Goal: Task Accomplishment & Management: Use online tool/utility

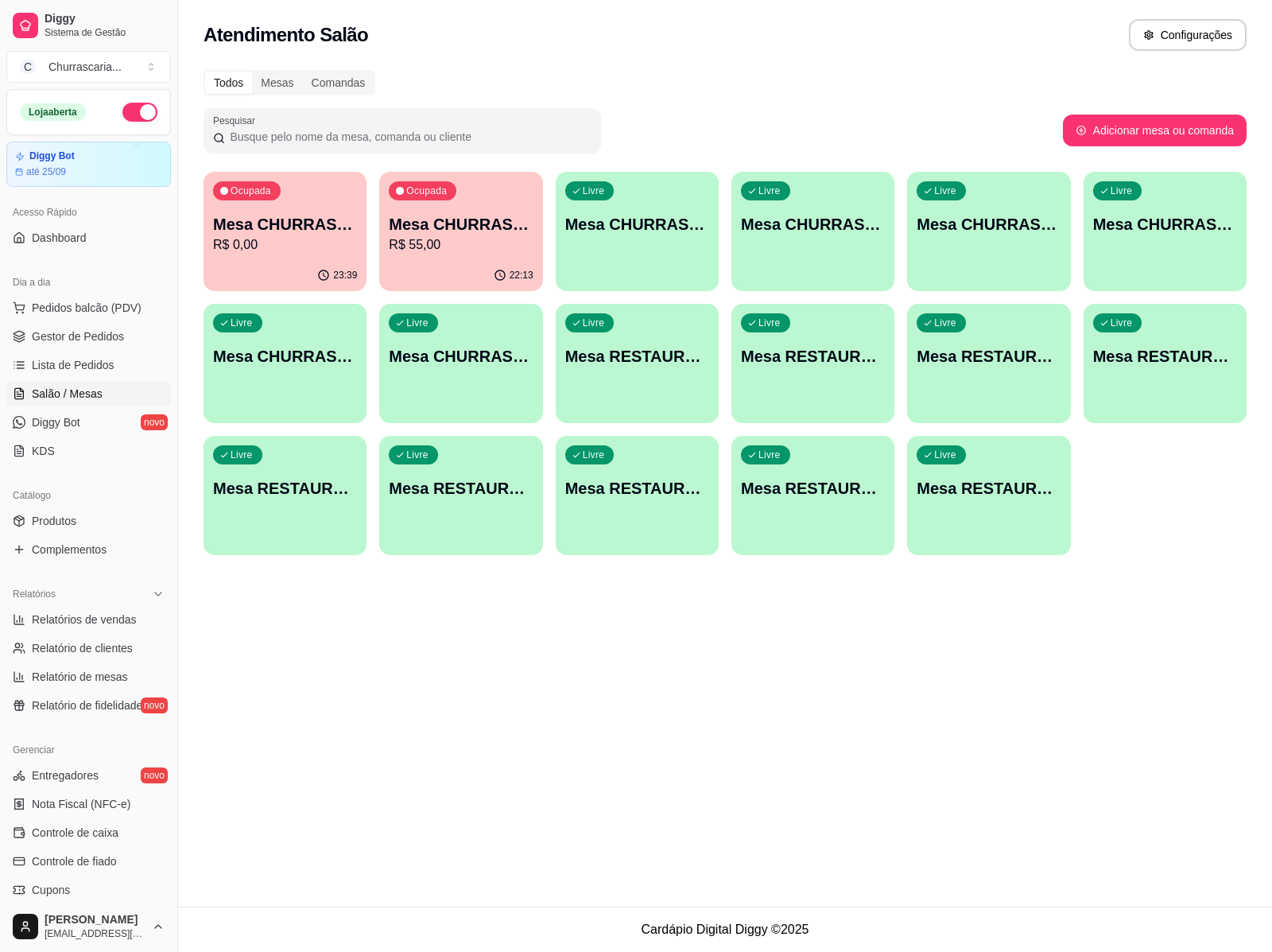
click at [469, 229] on p "Mesa CHURRASCARIA 4" at bounding box center [460, 224] width 144 height 22
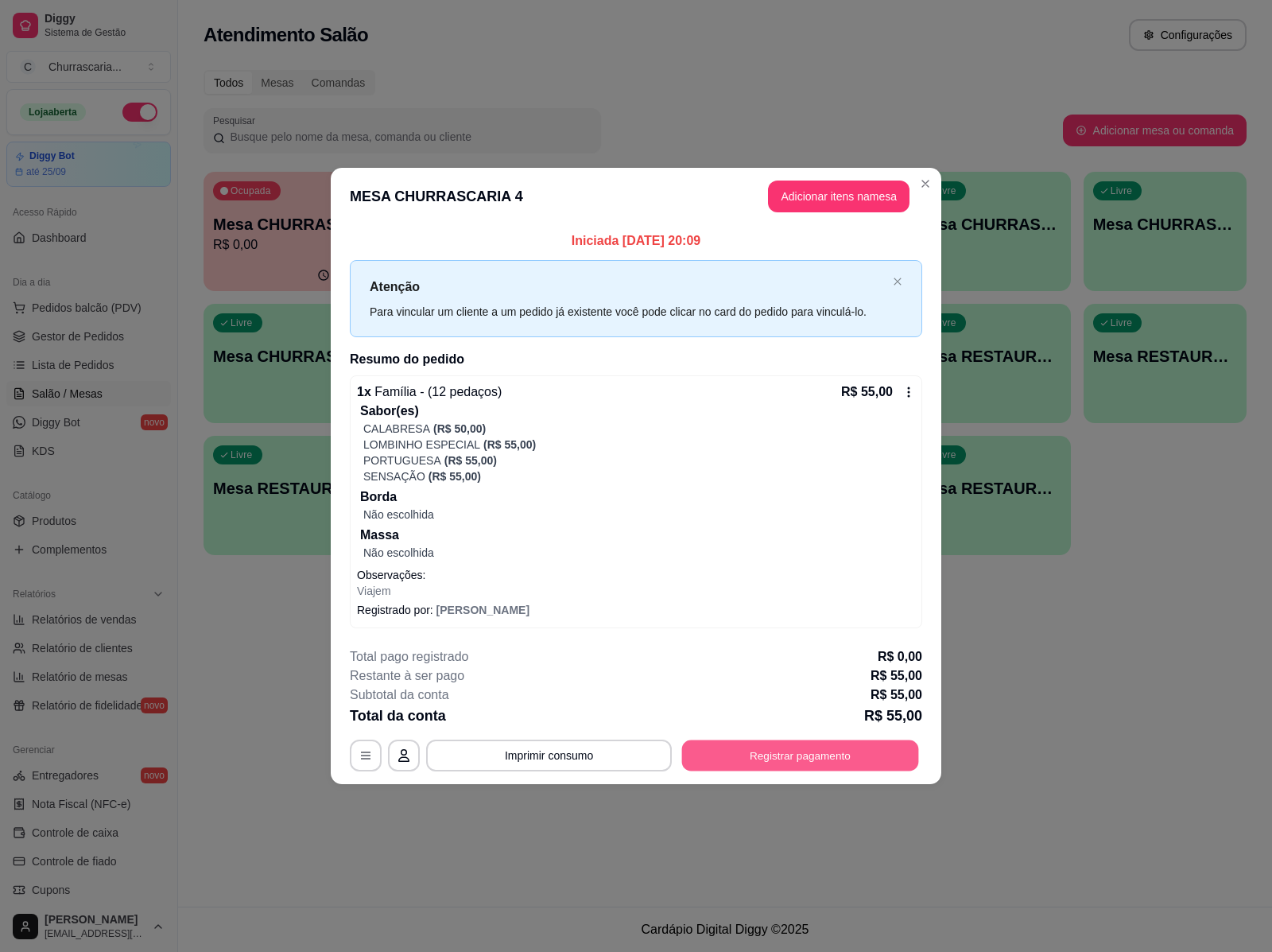
click at [767, 750] on button "Registrar pagamento" at bounding box center [800, 756] width 237 height 31
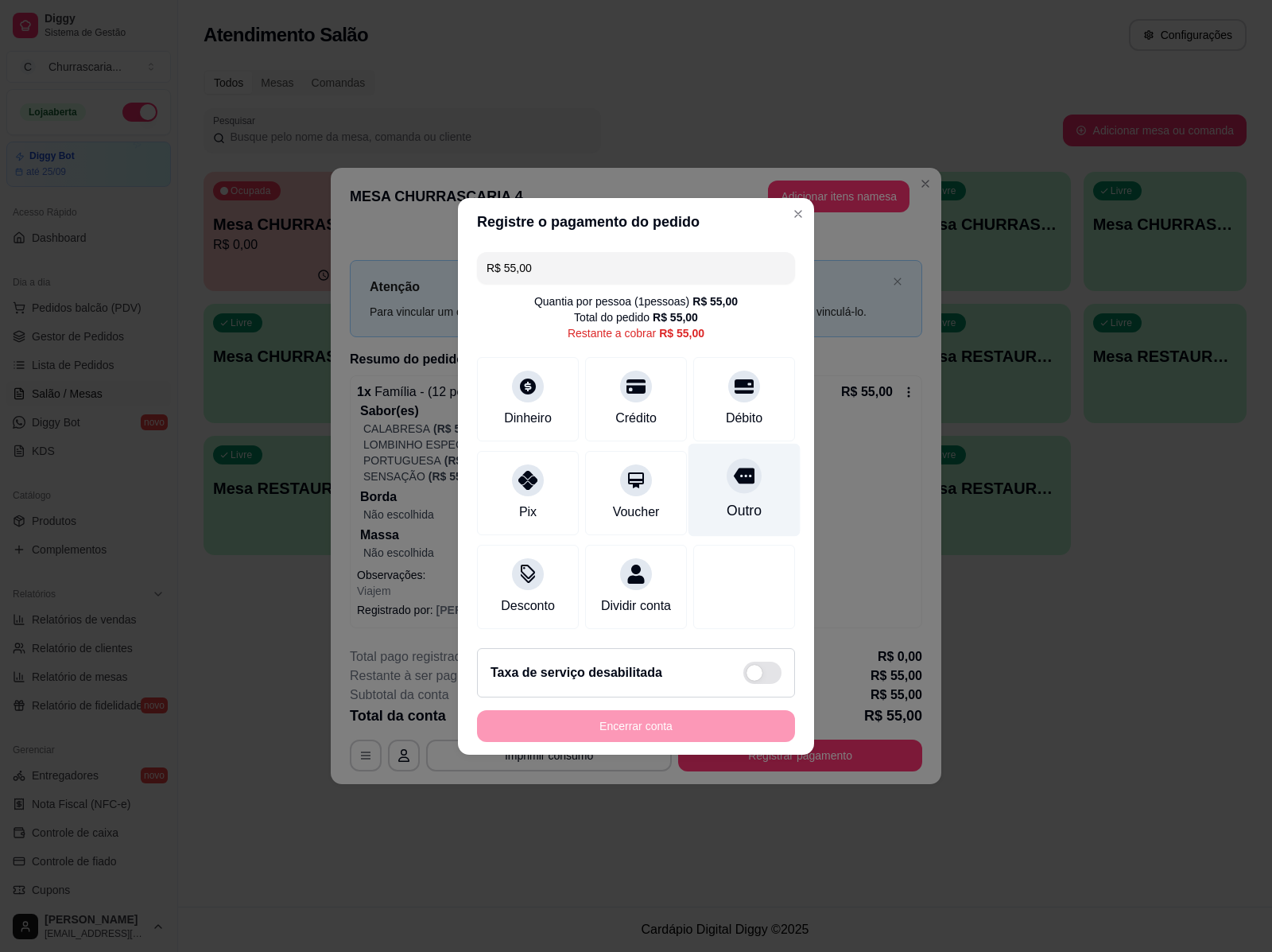
click at [722, 481] on div "Outro" at bounding box center [745, 490] width 112 height 93
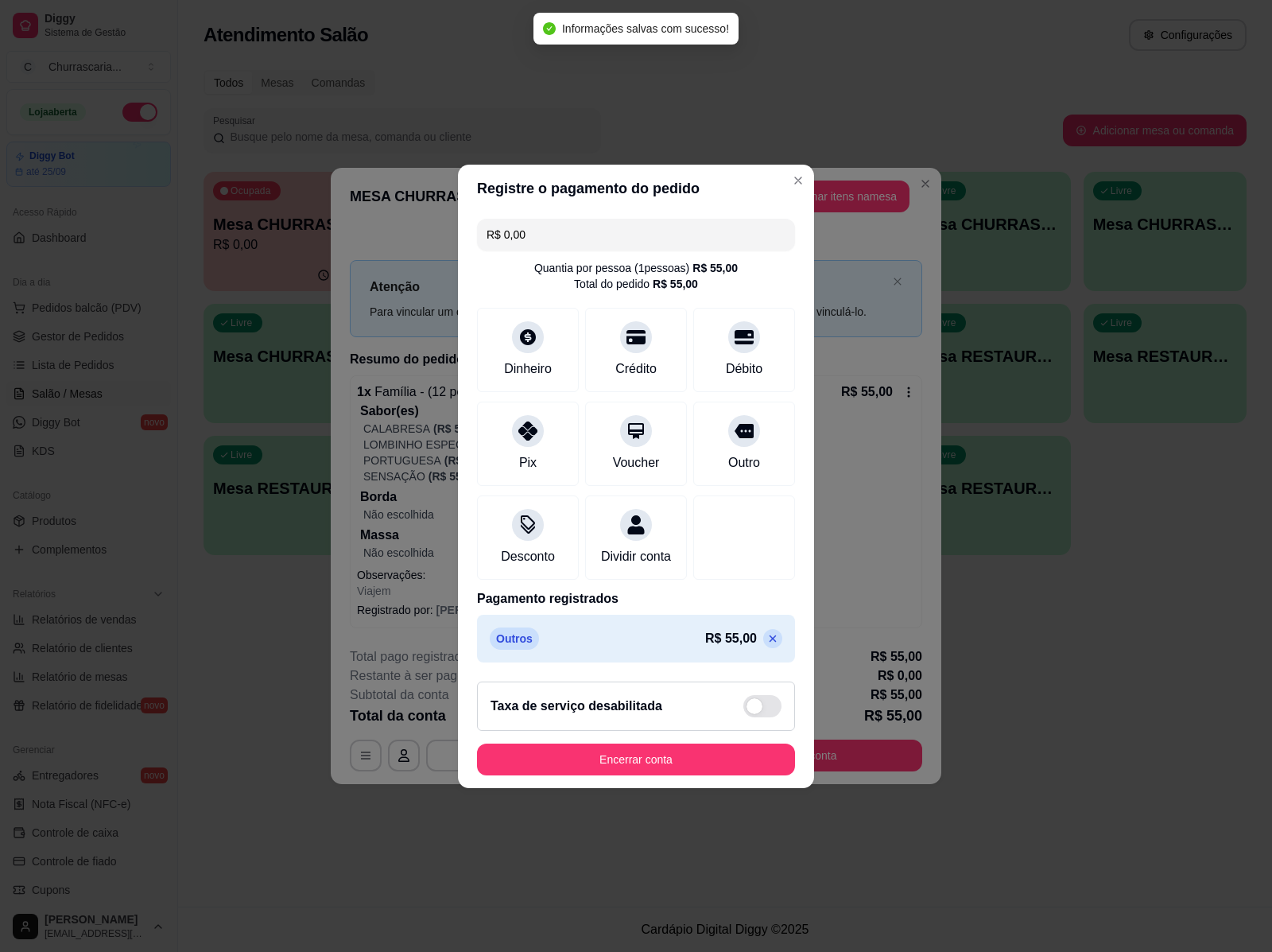
type input "R$ 0,00"
click at [684, 754] on button "Encerrar conta" at bounding box center [636, 760] width 318 height 32
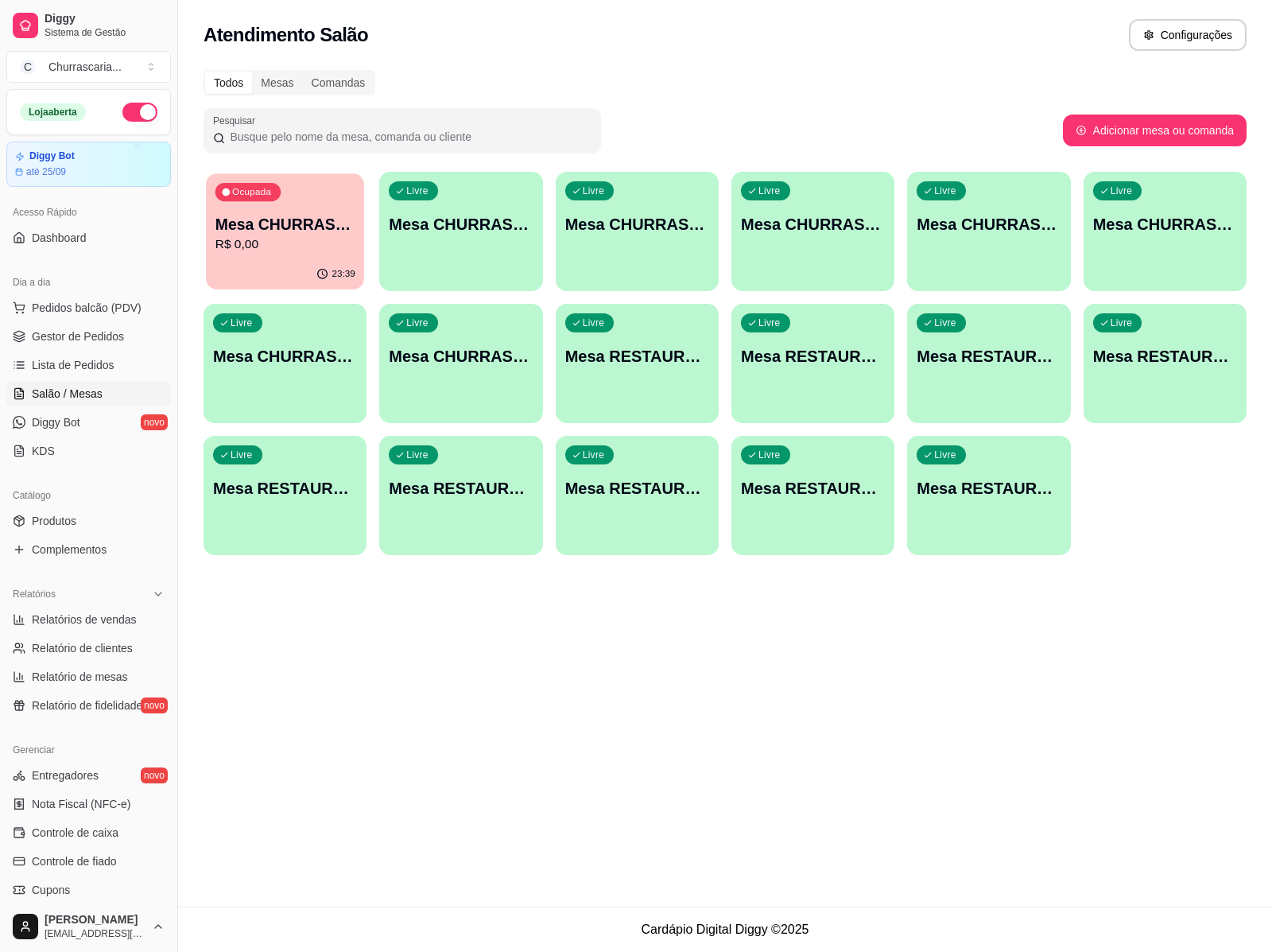
click at [247, 227] on p "Mesa CHURRASCARIA 3" at bounding box center [285, 225] width 140 height 22
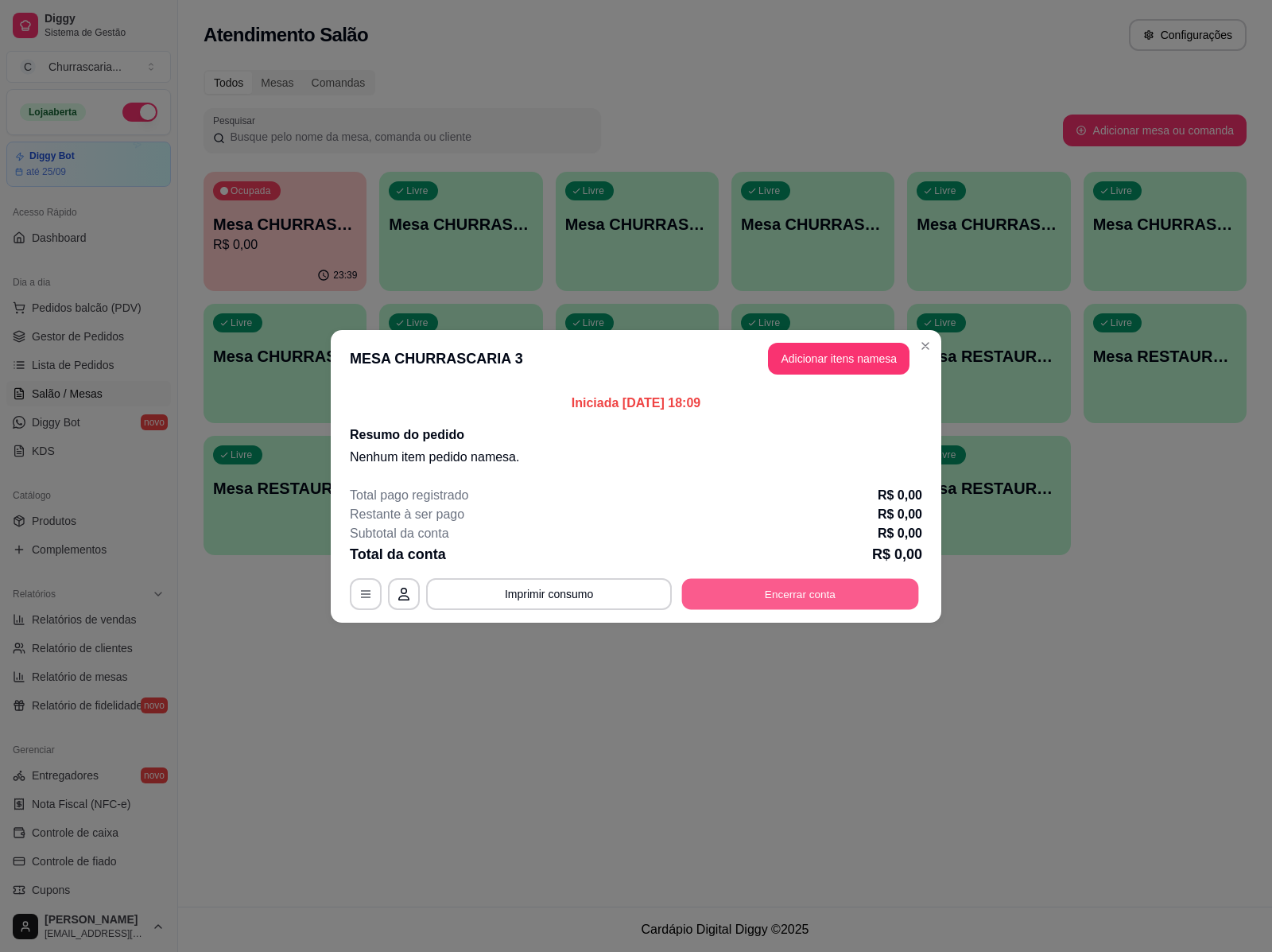
click at [797, 583] on button "Encerrar conta" at bounding box center [800, 593] width 237 height 31
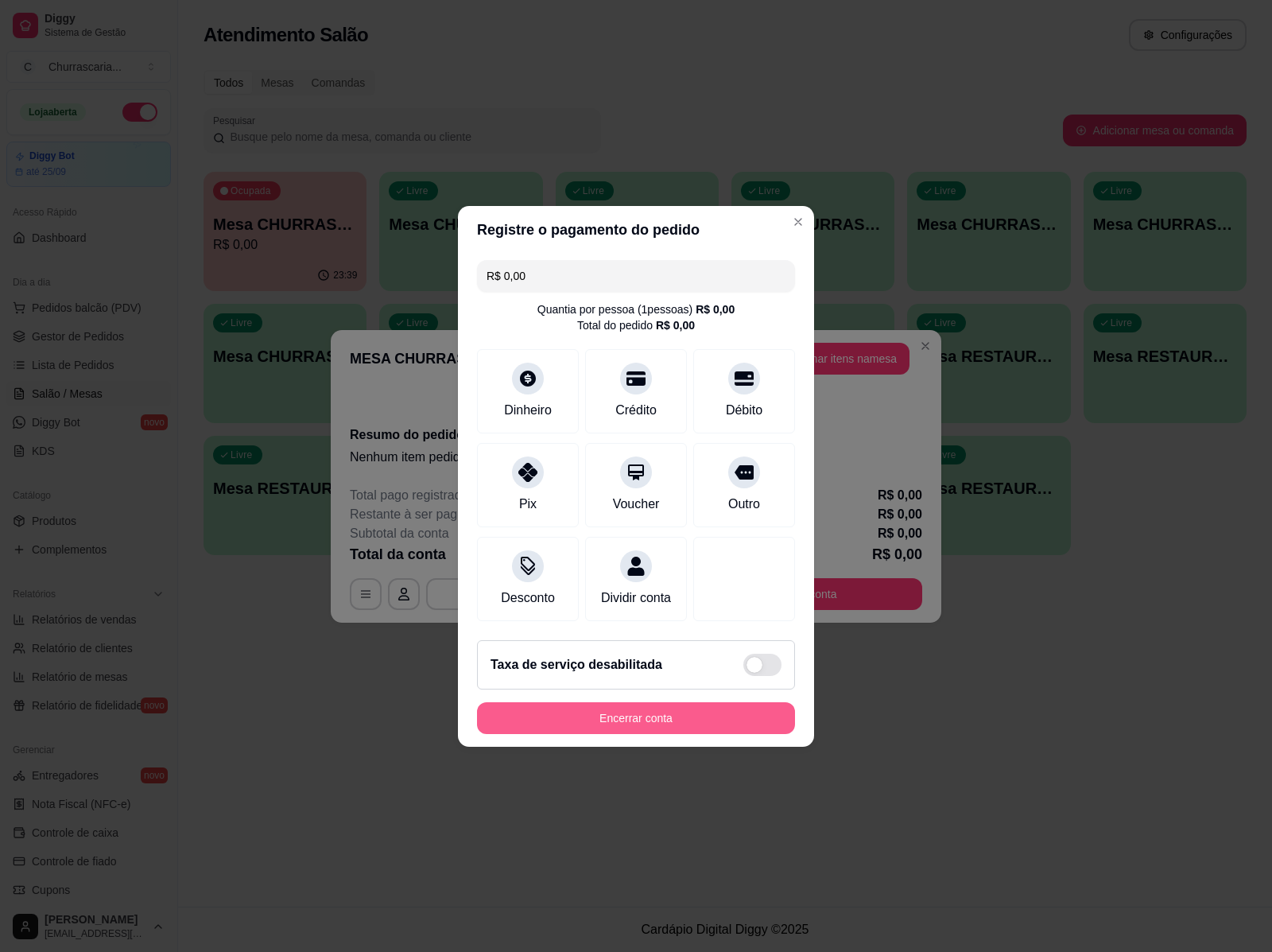
click at [652, 726] on button "Encerrar conta" at bounding box center [636, 718] width 318 height 32
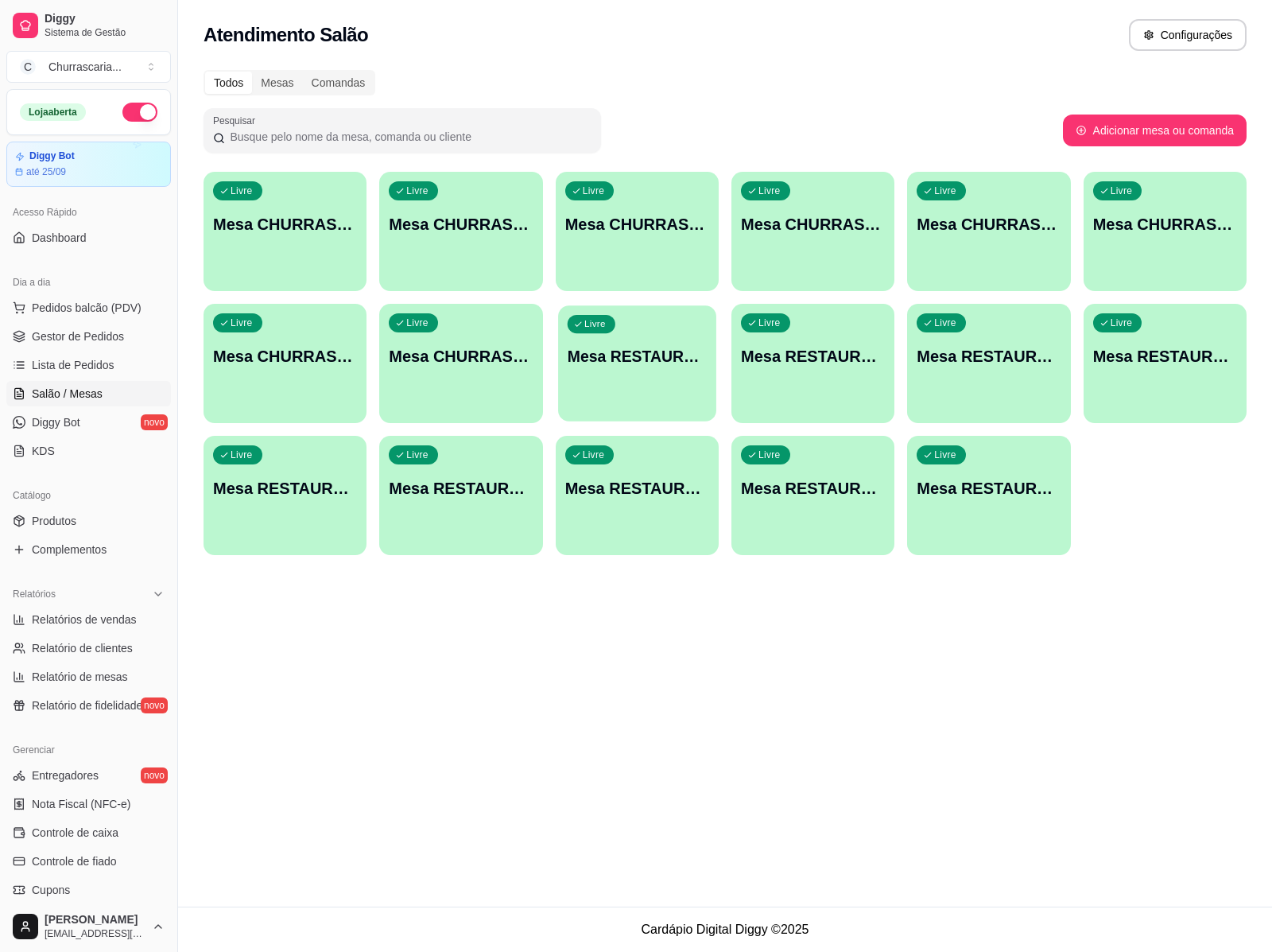
click at [661, 344] on div "Livre Mesa RESTAURANTE 1" at bounding box center [637, 354] width 159 height 97
click at [1126, 124] on button "Adicionar mesa ou comanda" at bounding box center [1155, 130] width 178 height 31
select select "TABLE"
click at [1169, 22] on button "Configurações" at bounding box center [1188, 35] width 118 height 32
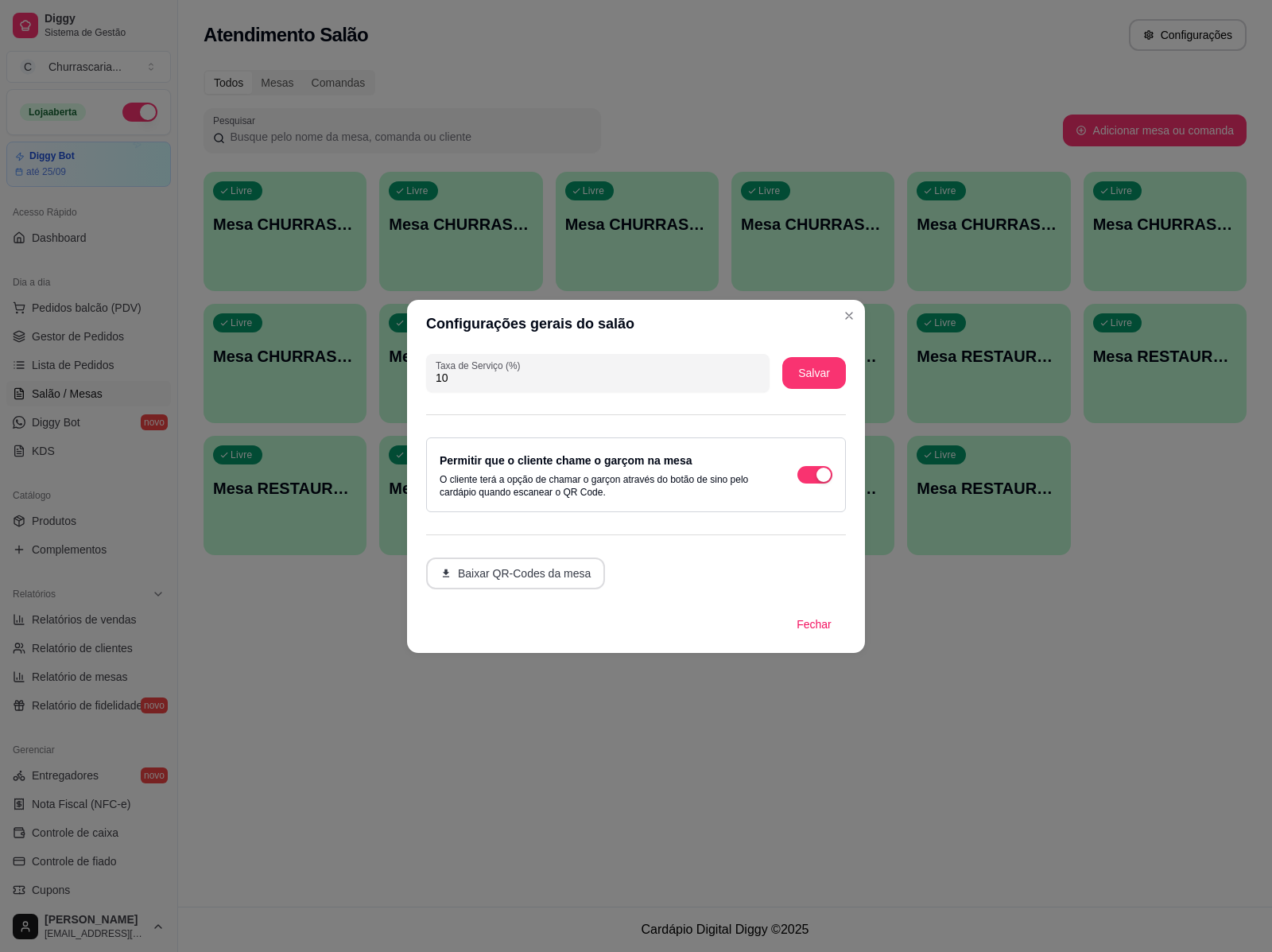
click at [505, 563] on button "Baixar QR-Codes da mesa" at bounding box center [516, 573] width 178 height 32
click at [638, 378] on input "10" at bounding box center [597, 378] width 324 height 16
type input "0"
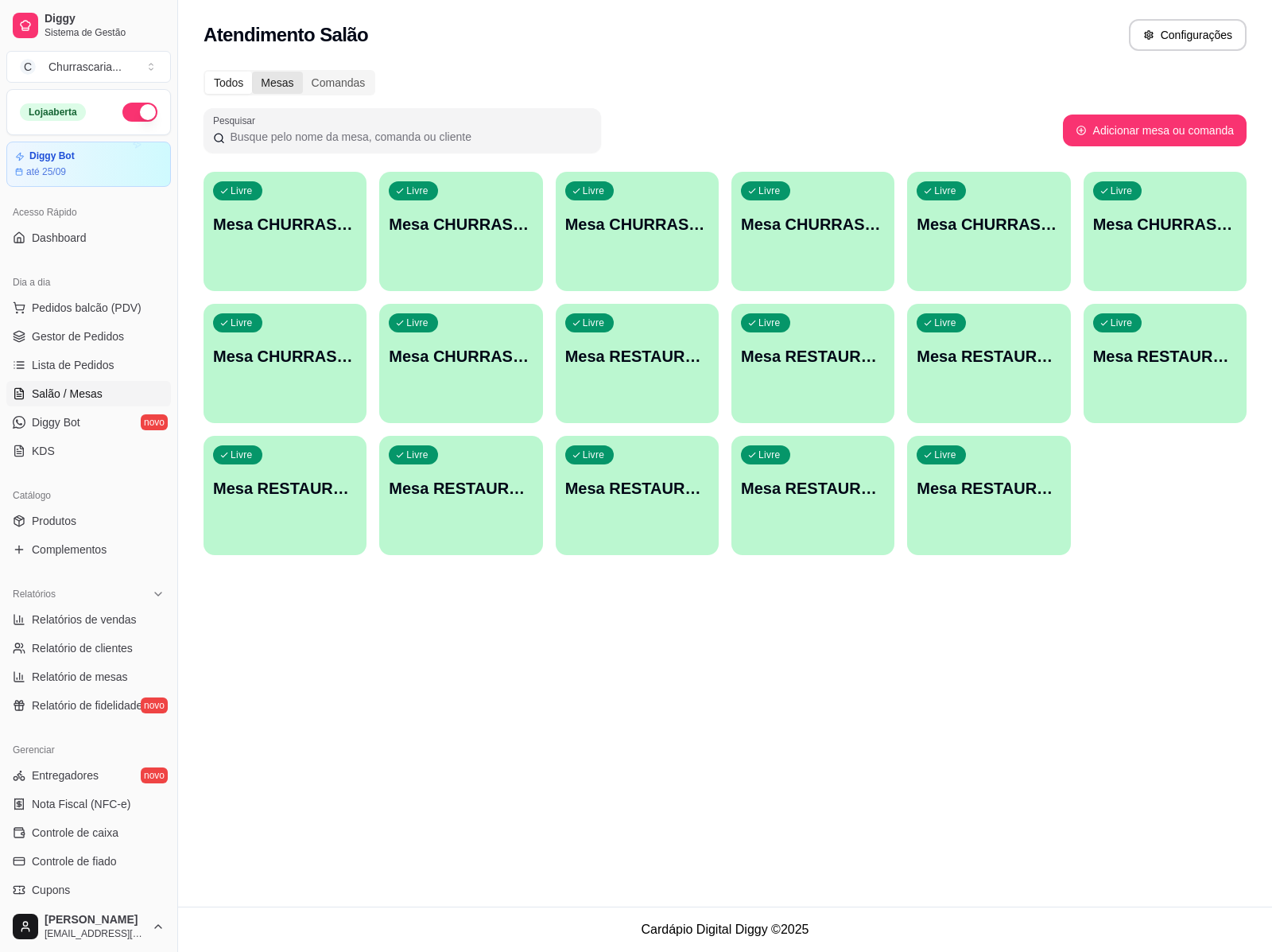
click at [288, 77] on div "Mesas" at bounding box center [277, 82] width 51 height 22
click at [252, 71] on input "Mesas" at bounding box center [252, 71] width 0 height 0
click at [331, 83] on div "Comandas" at bounding box center [339, 82] width 71 height 22
click at [303, 71] on input "Comandas" at bounding box center [303, 71] width 0 height 0
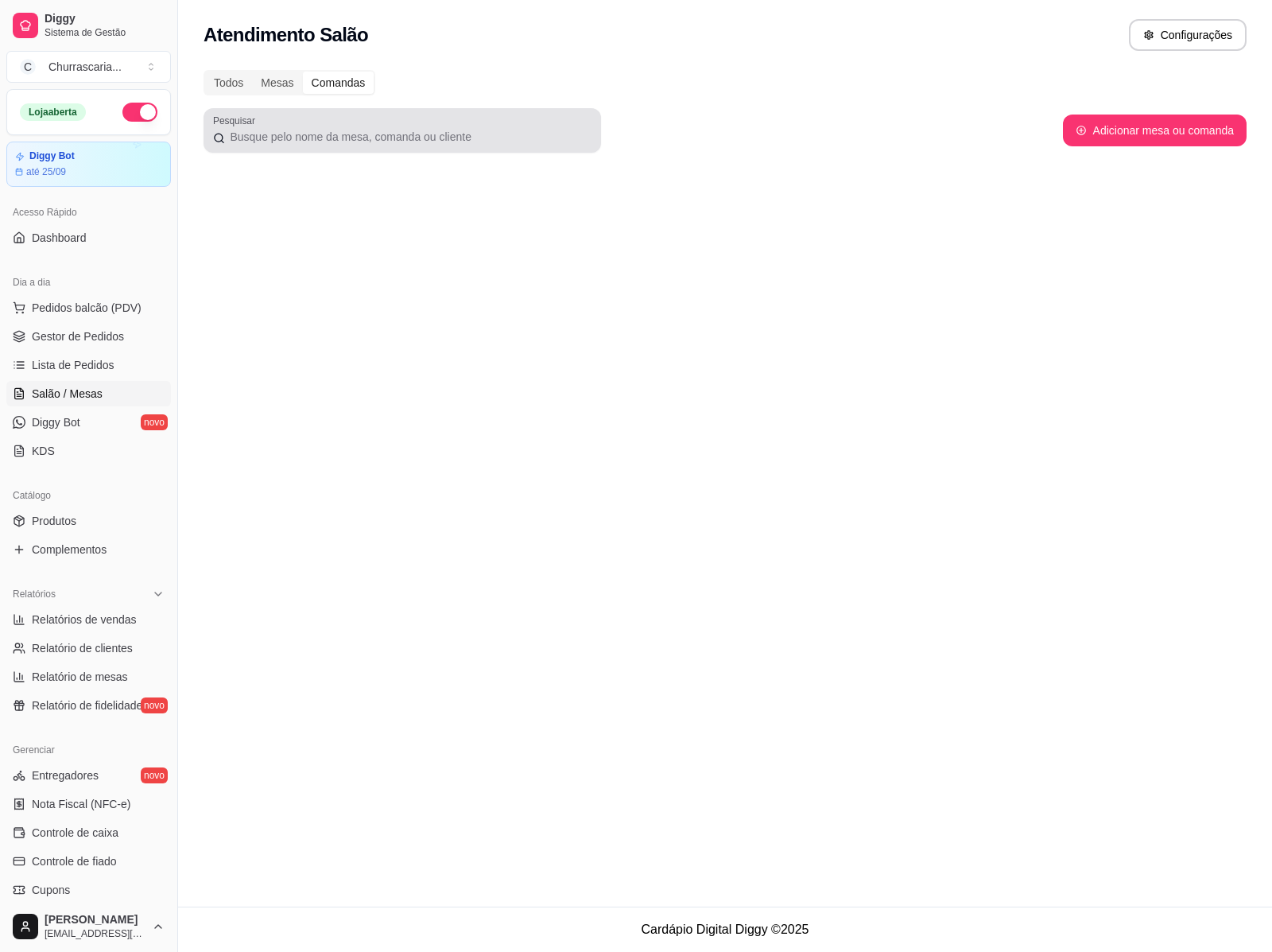
click at [331, 148] on div "Pesquisar" at bounding box center [402, 130] width 398 height 45
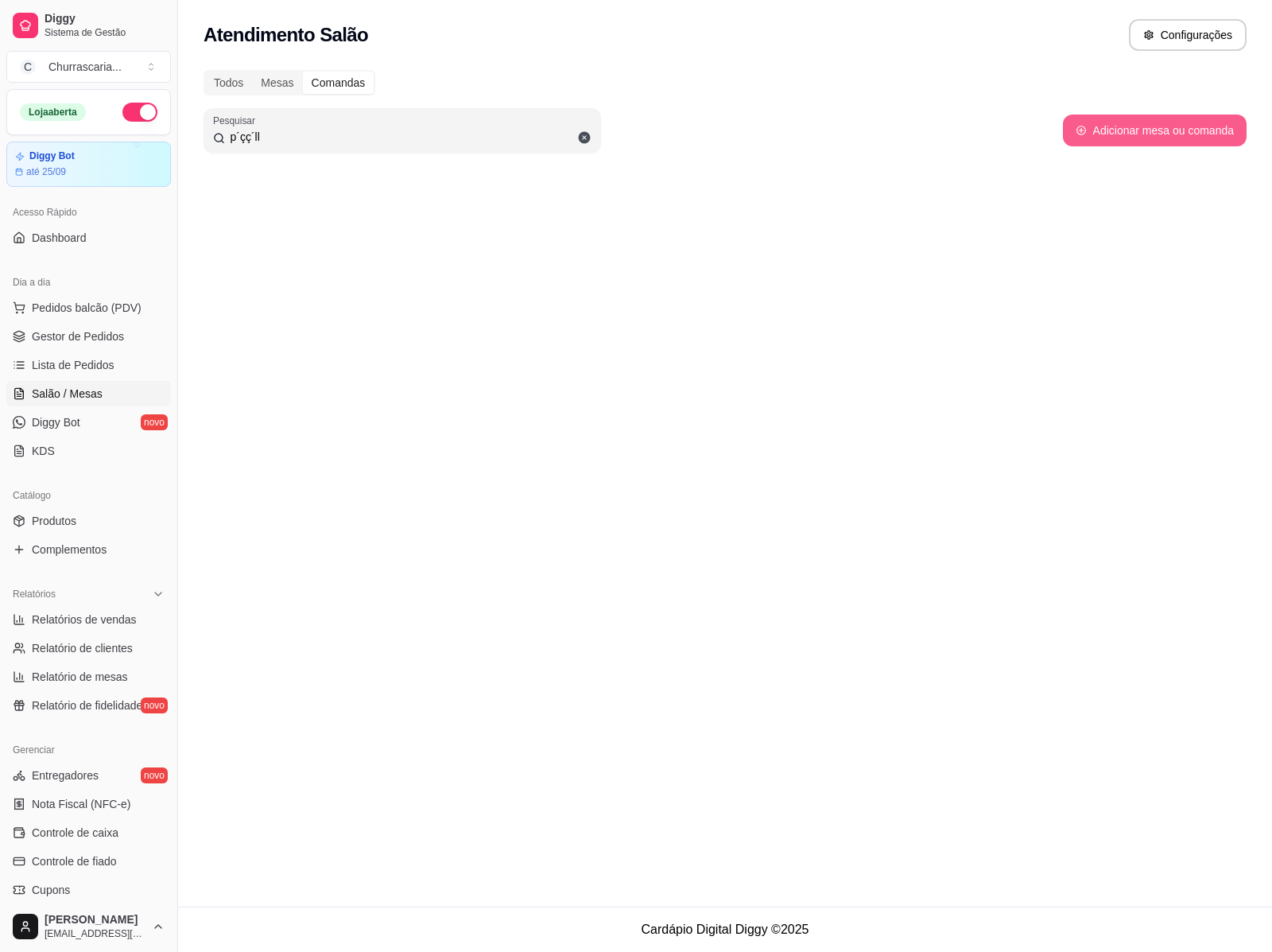
type input "p´çç´ll"
click at [1162, 131] on button "Adicionar mesa ou comanda" at bounding box center [1155, 130] width 178 height 31
select select "TABLE"
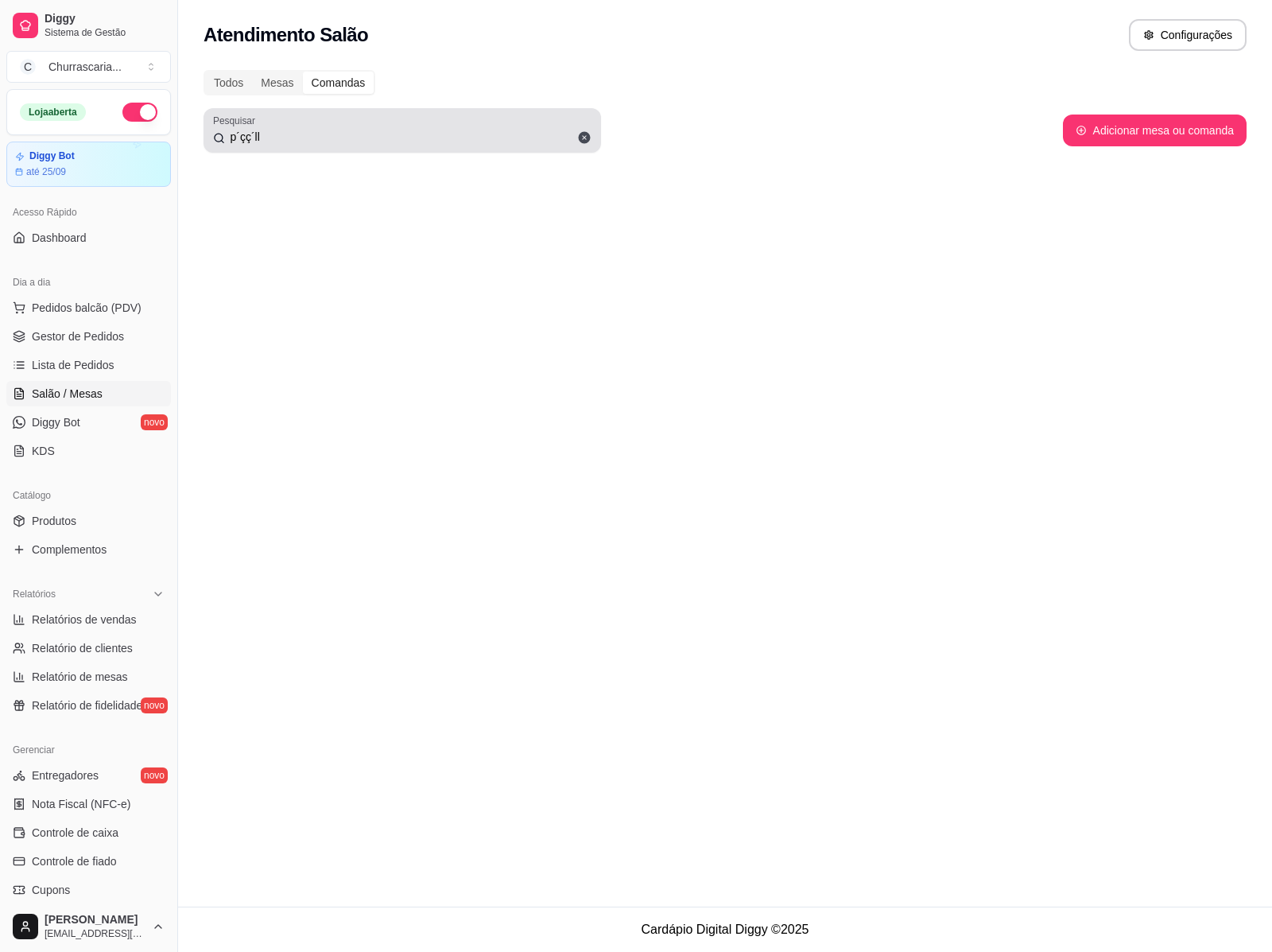
click at [586, 136] on icon at bounding box center [584, 138] width 14 height 14
click at [101, 340] on span "Gestor de Pedidos" at bounding box center [77, 336] width 92 height 16
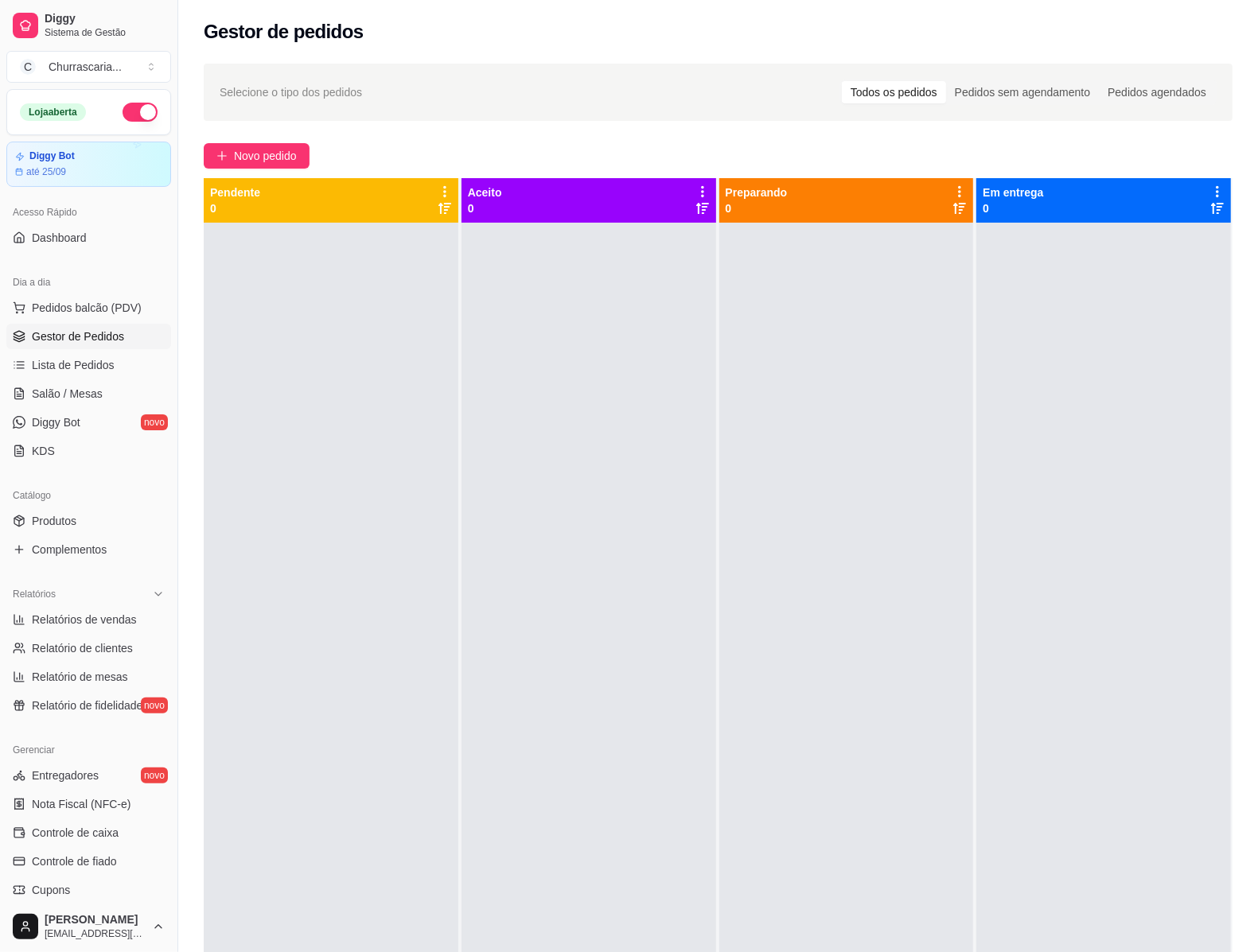
drag, startPoint x: 279, startPoint y: 157, endPoint x: 275, endPoint y: 174, distance: 17.5
click at [275, 174] on div "Selecione o tipo dos pedidos Todos os pedidos Pedidos sem agendamento Pedidos a…" at bounding box center [718, 602] width 1079 height 1095
click at [265, 159] on span "Novo pedido" at bounding box center [265, 156] width 63 height 18
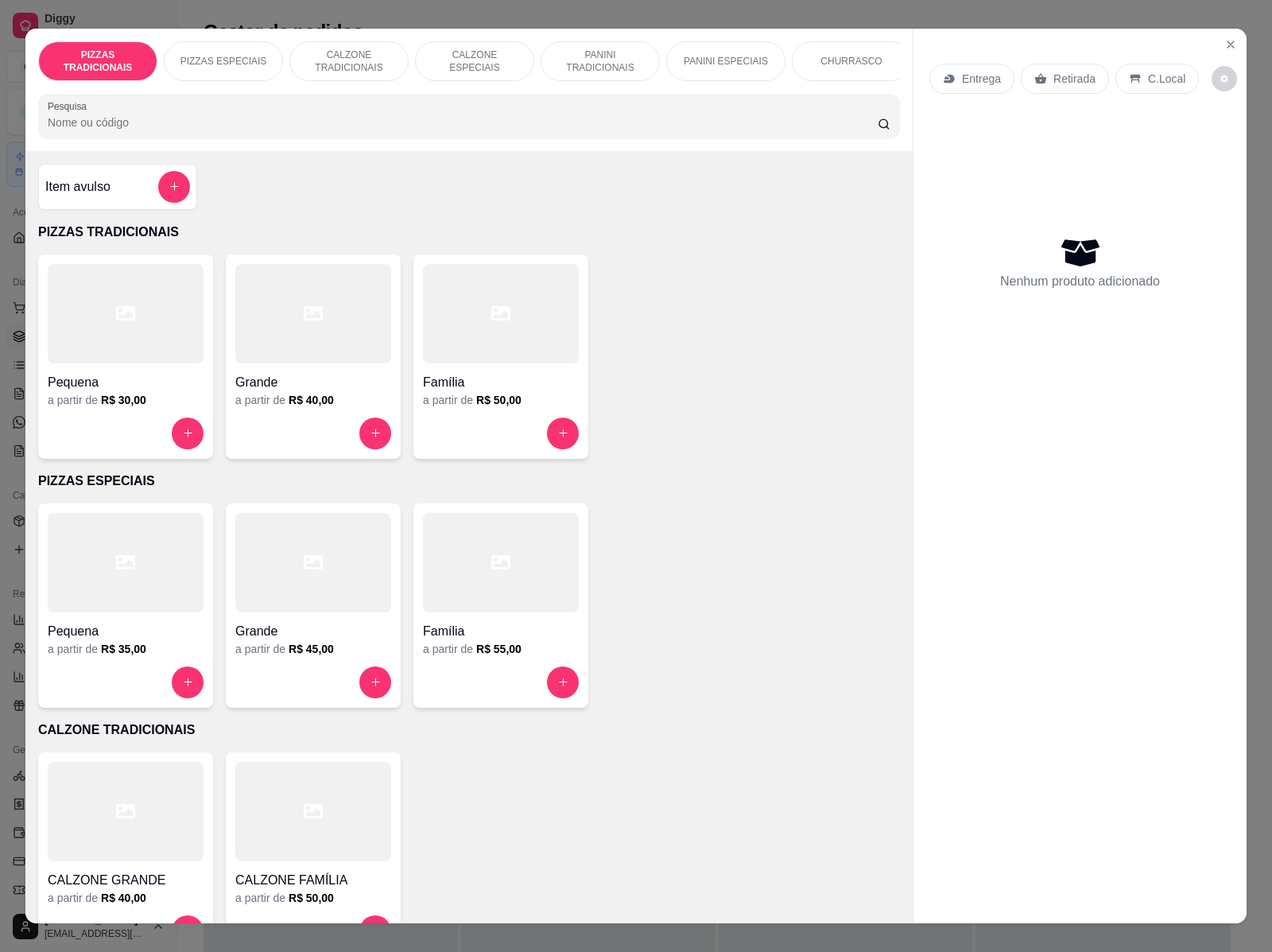
click at [507, 372] on div "Família" at bounding box center [501, 377] width 156 height 29
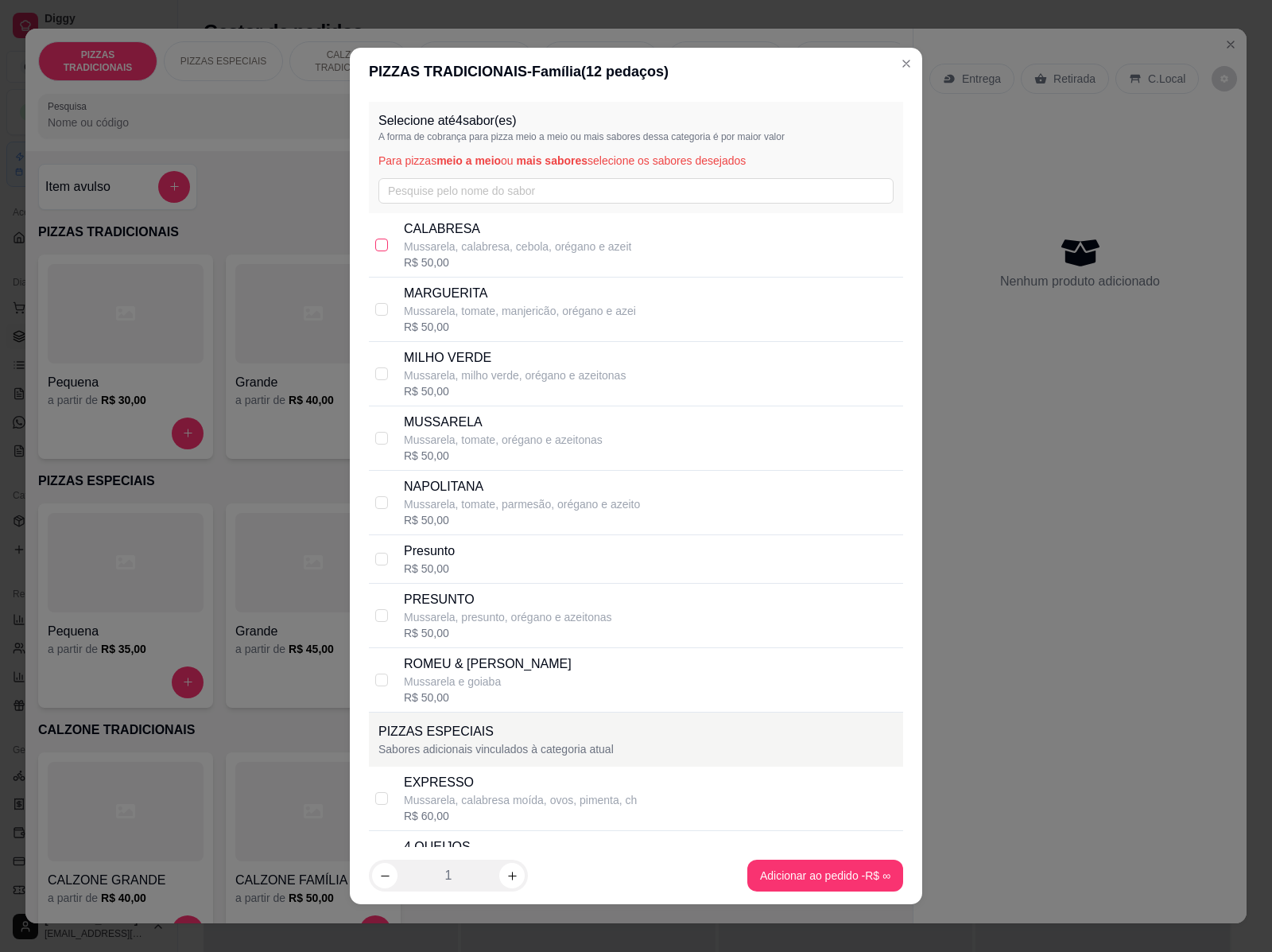
click at [376, 245] on input "checkbox" at bounding box center [382, 245] width 13 height 13
checkbox input "true"
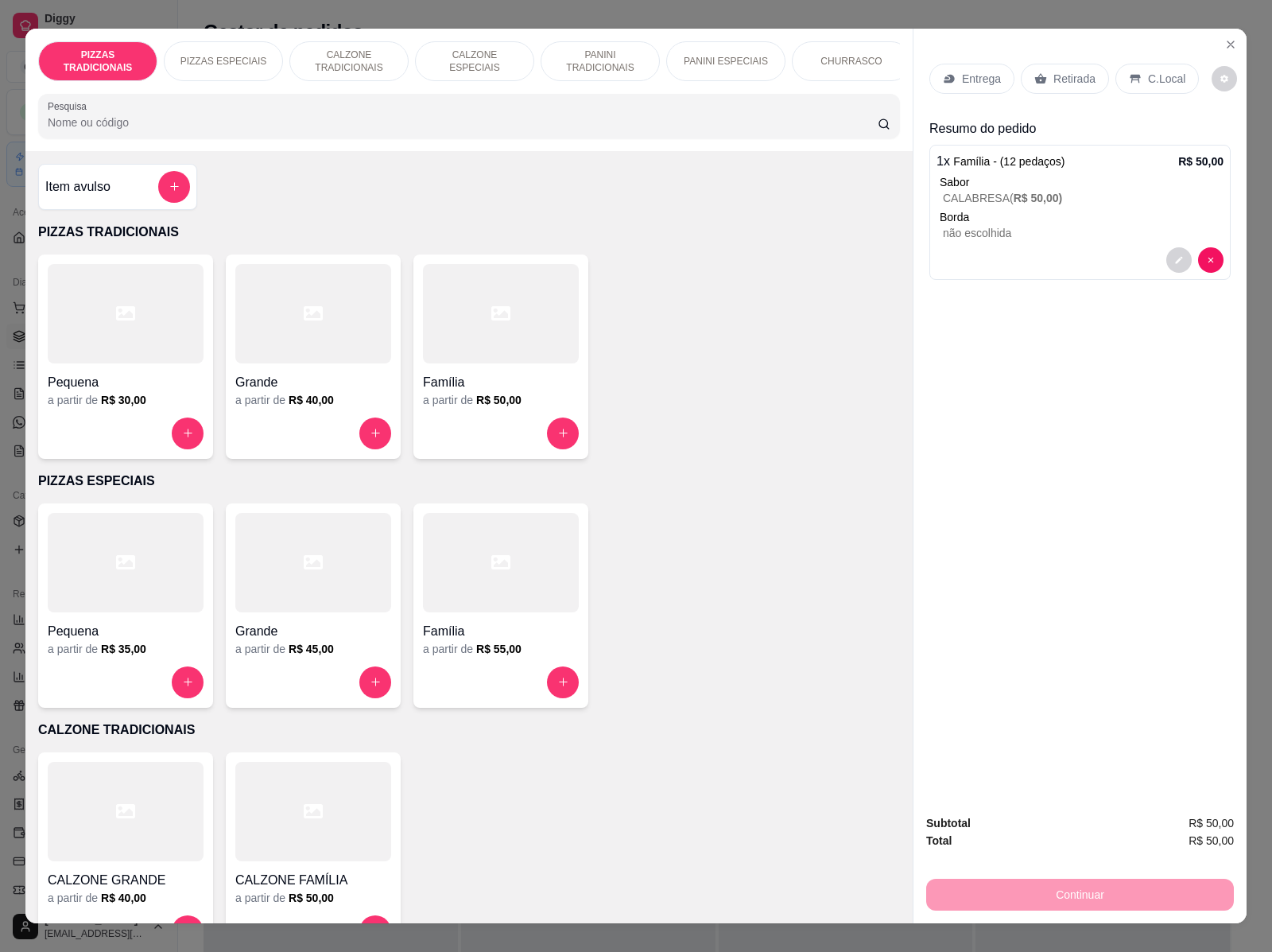
click at [966, 78] on p "Entrega" at bounding box center [981, 78] width 39 height 16
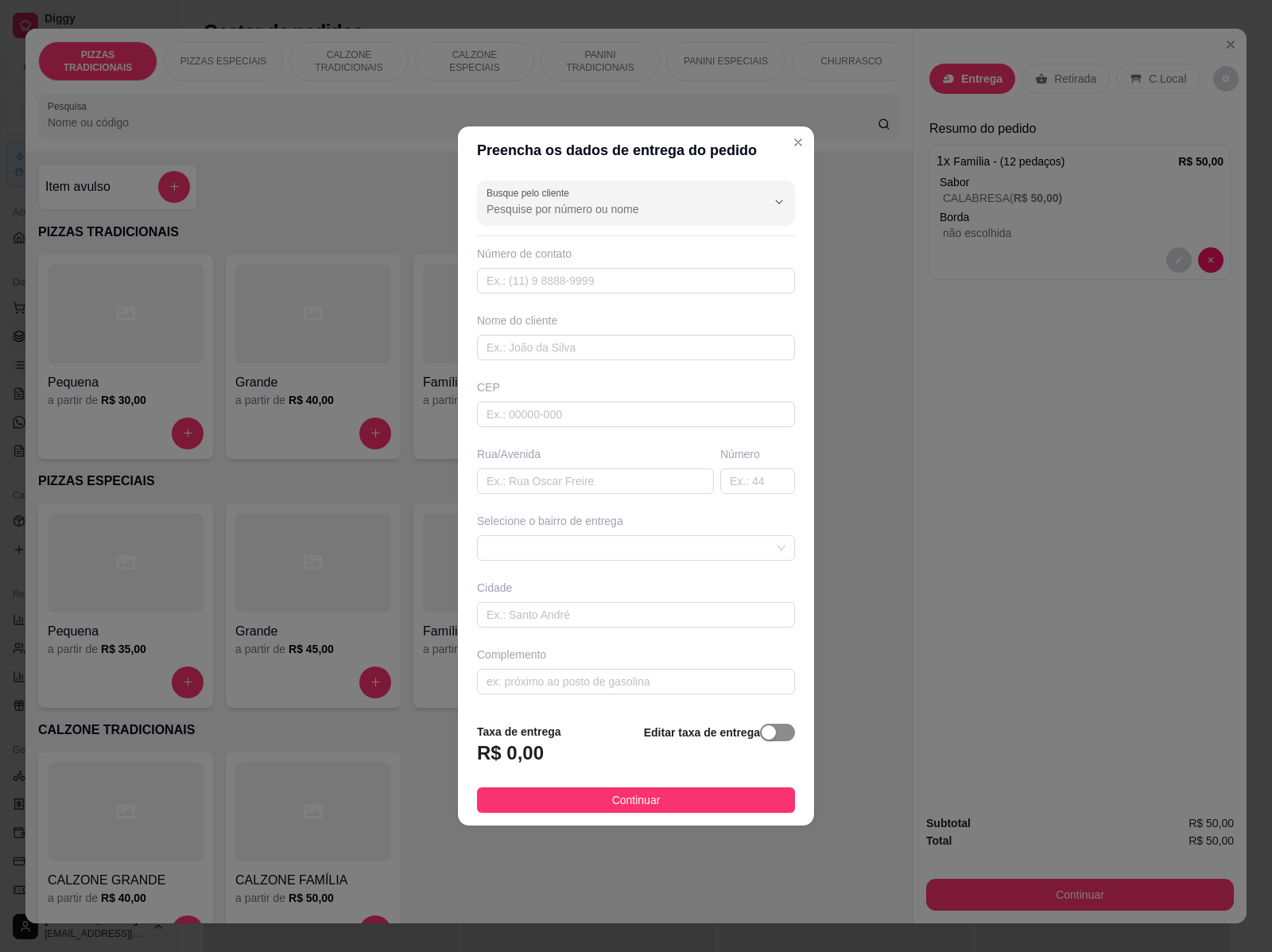
click at [760, 732] on button "button" at bounding box center [777, 733] width 35 height 18
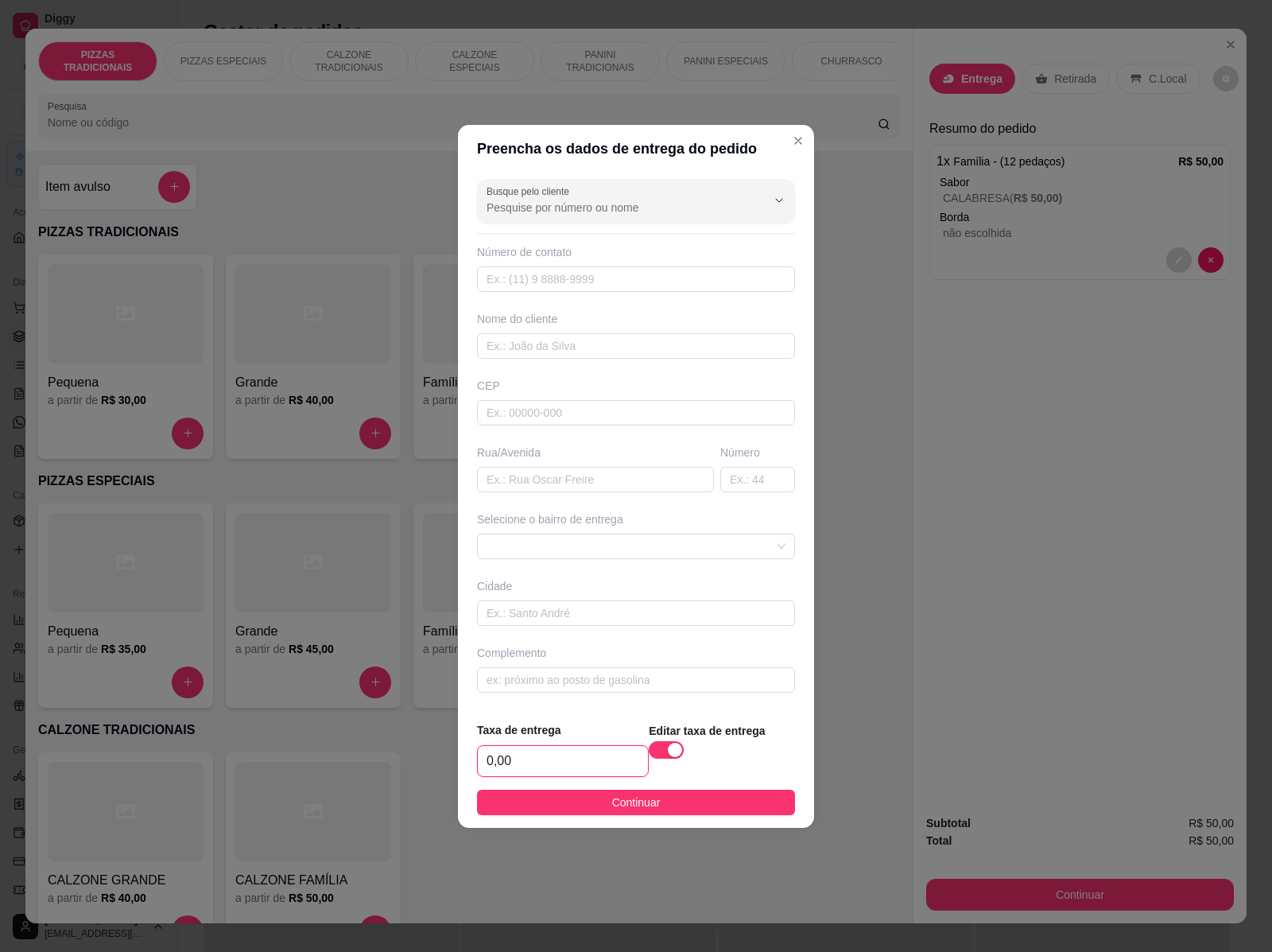
click at [530, 761] on input "0,00" at bounding box center [563, 761] width 171 height 30
type input "8,00"
click at [652, 803] on button "Continuar" at bounding box center [636, 802] width 318 height 26
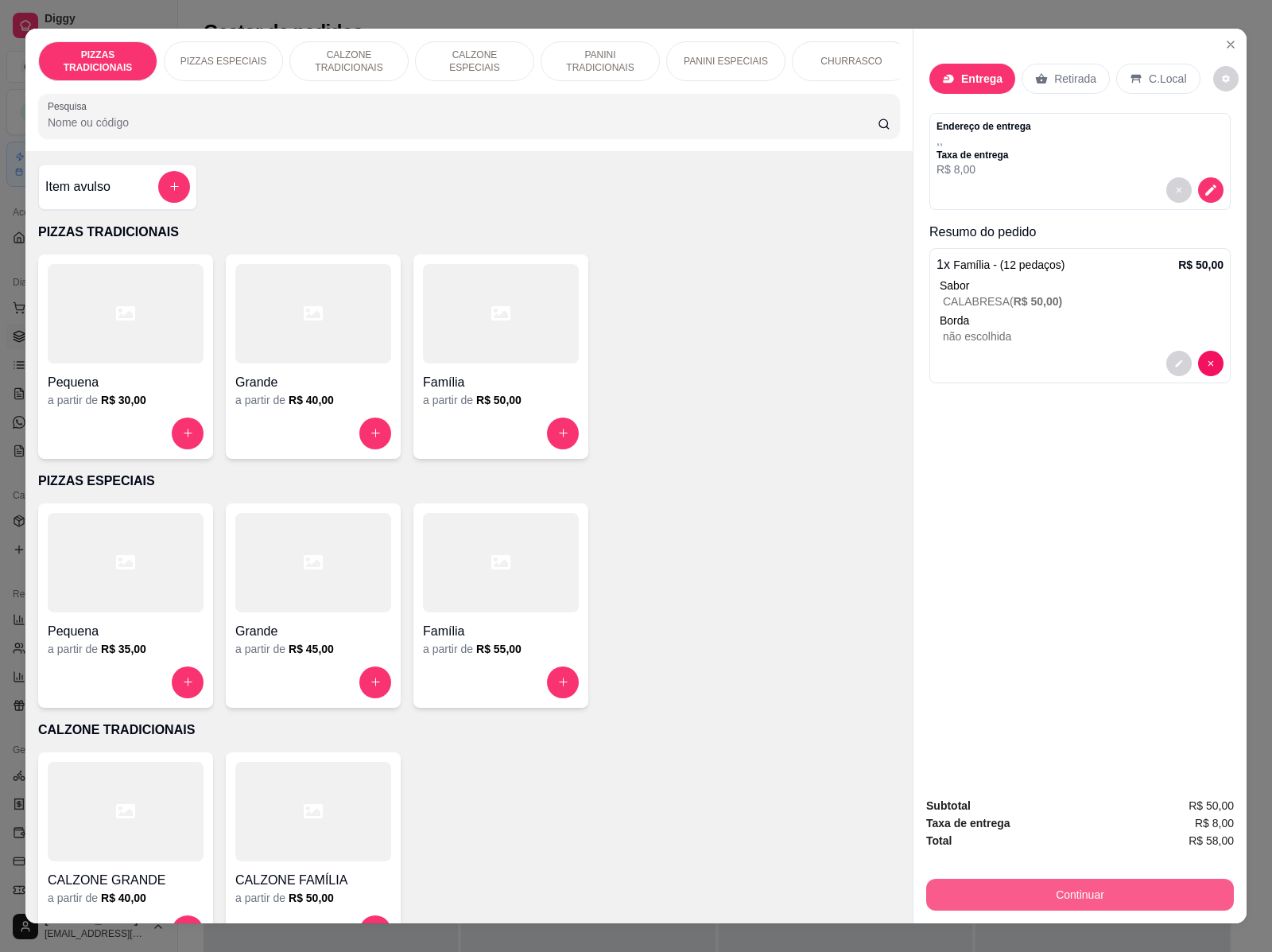
click at [1080, 885] on button "Continuar" at bounding box center [1080, 894] width 307 height 32
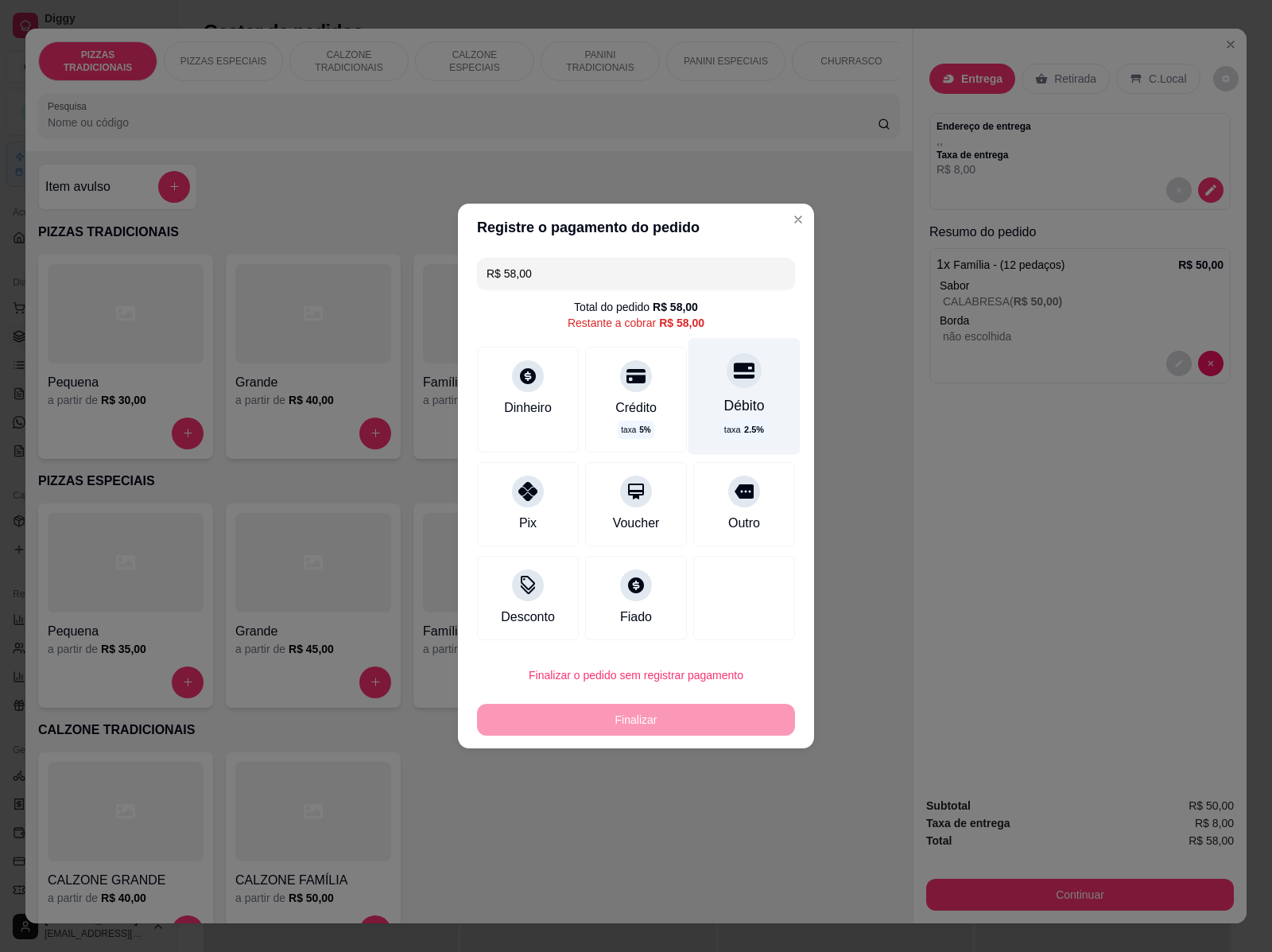
click at [729, 388] on div at bounding box center [744, 370] width 35 height 35
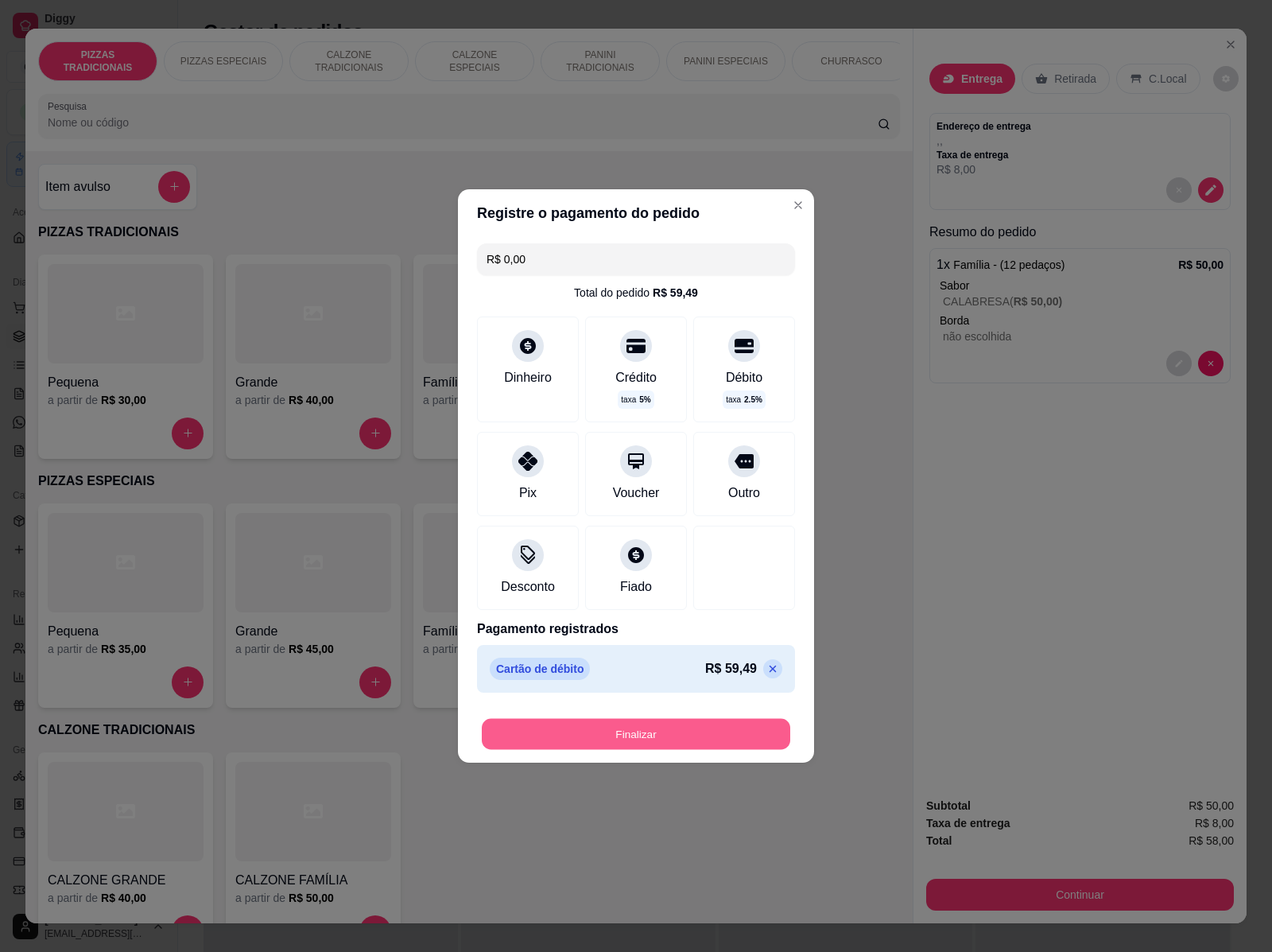
click at [676, 729] on button "Finalizar" at bounding box center [636, 734] width 308 height 31
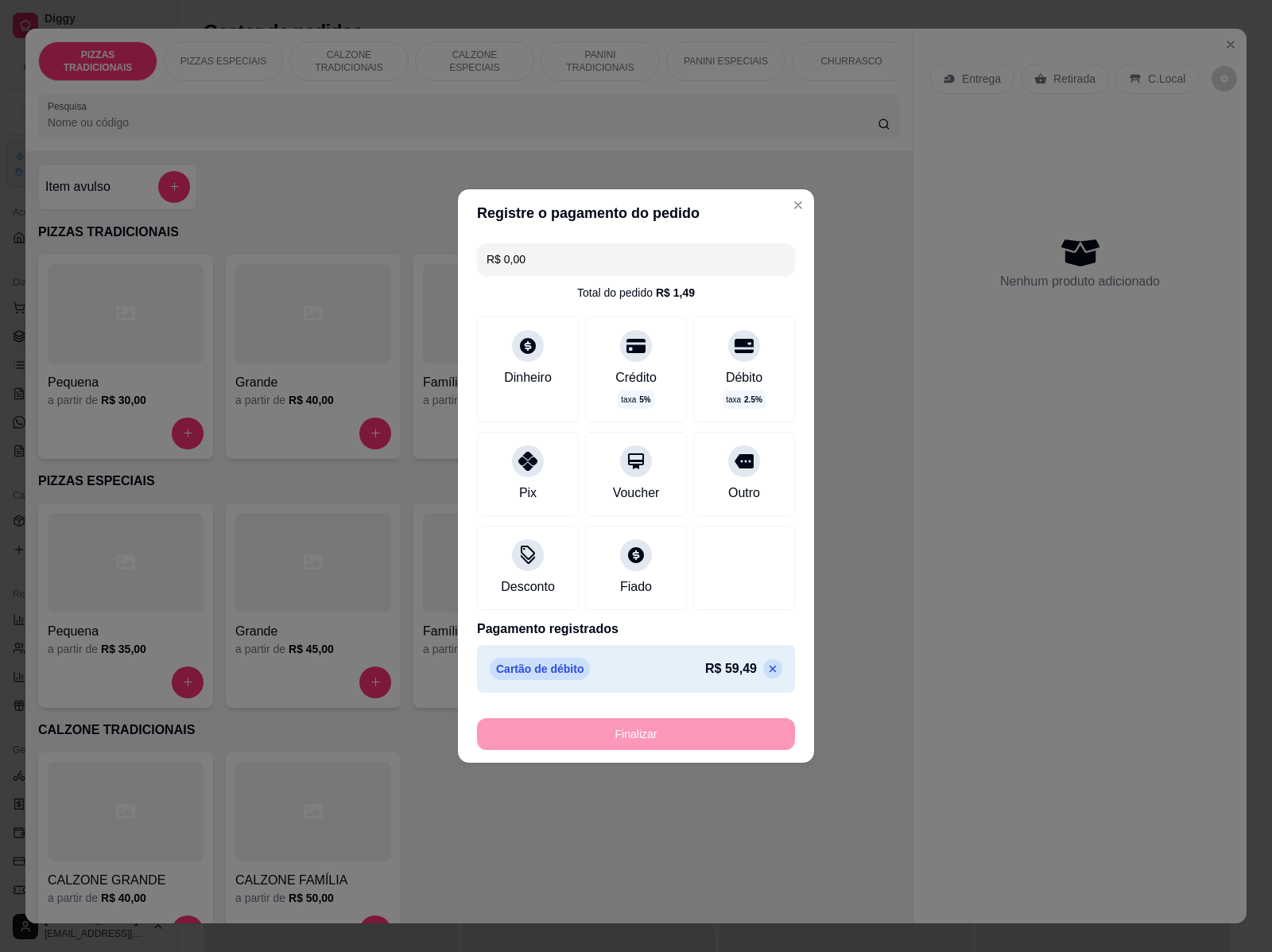
type input "-R$ 58,00"
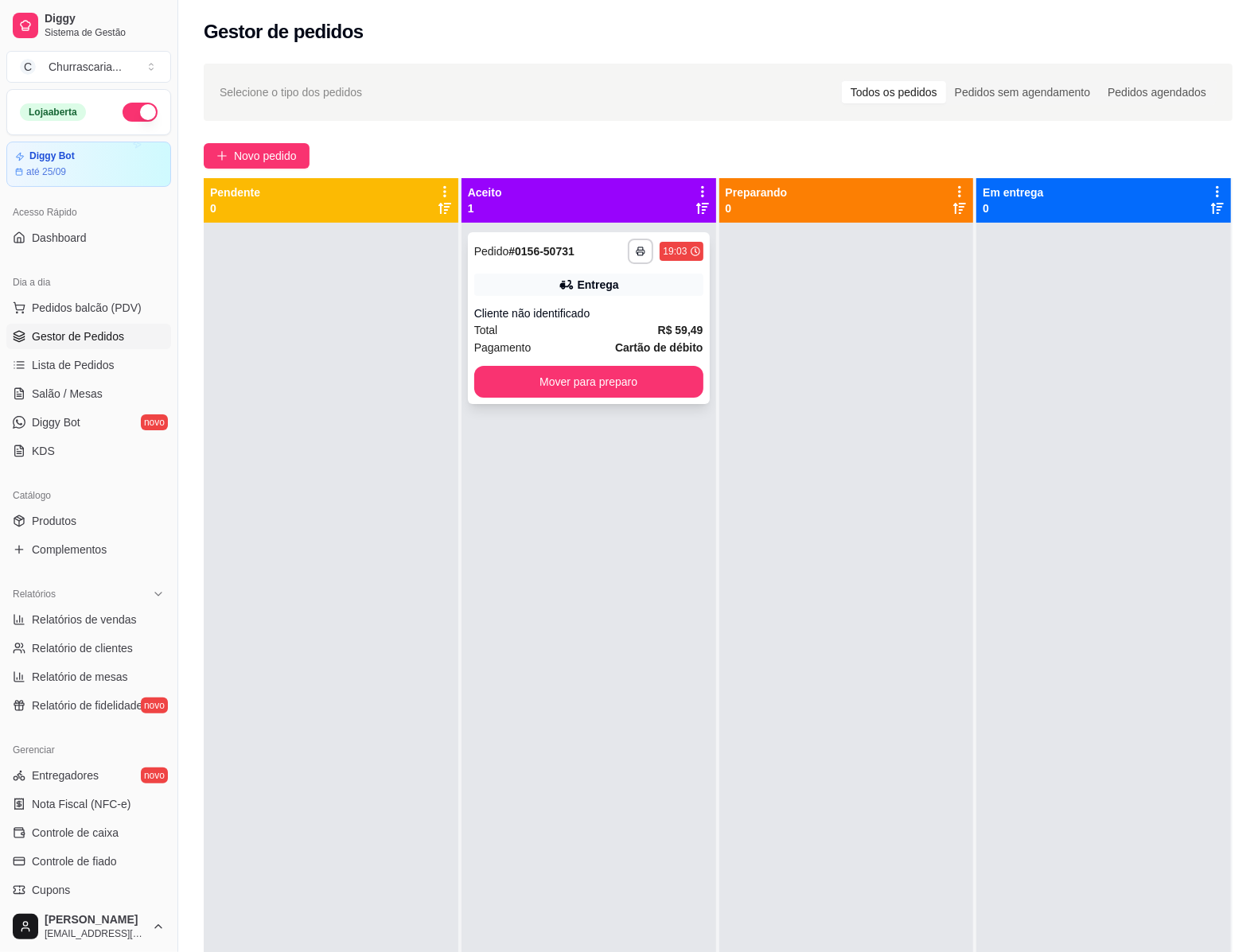
click at [583, 306] on div "Cliente não identificado" at bounding box center [588, 313] width 229 height 16
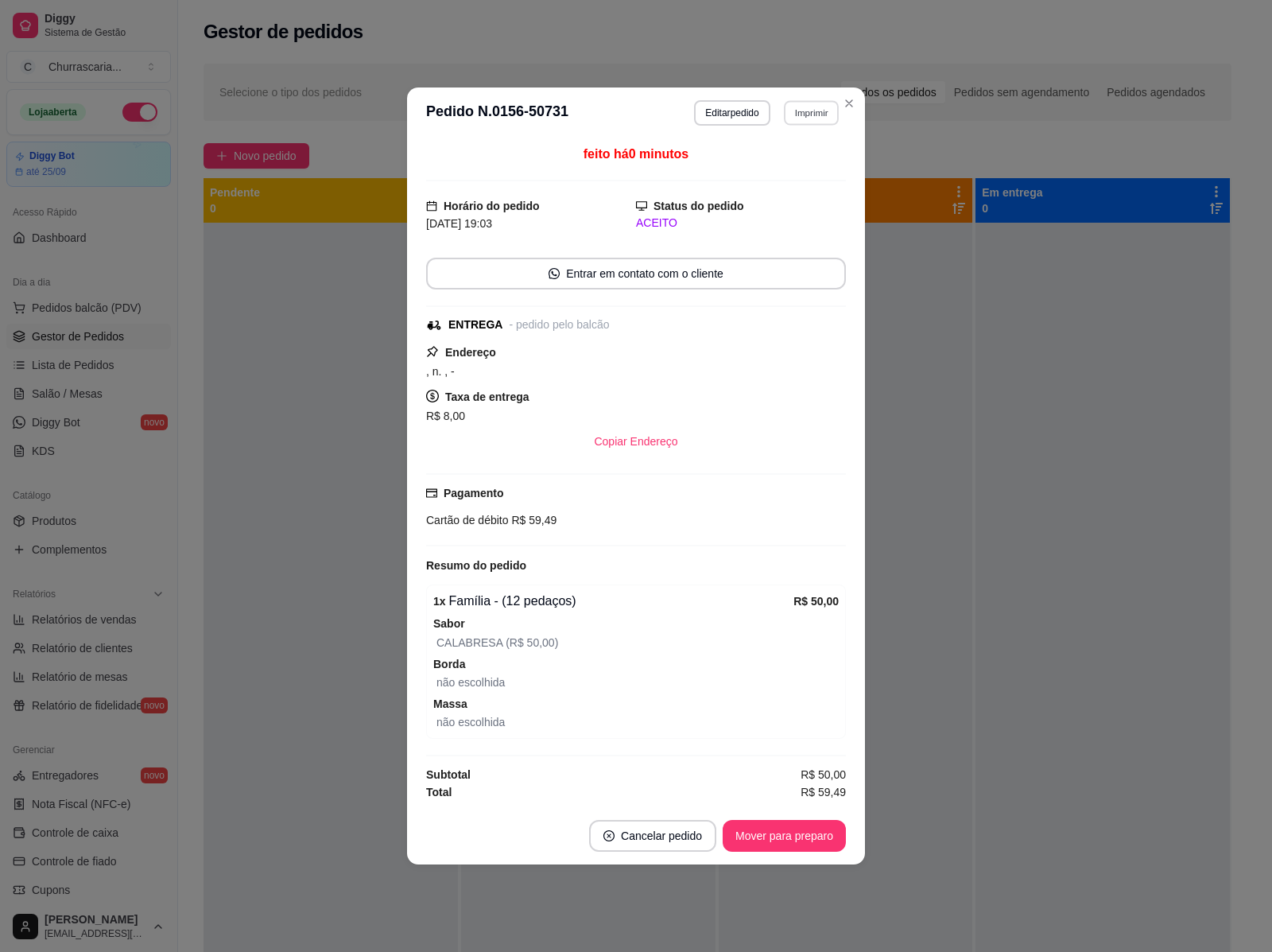
click at [812, 108] on button "Imprimir" at bounding box center [811, 112] width 55 height 25
click at [781, 170] on button "Impressora" at bounding box center [783, 165] width 111 height 25
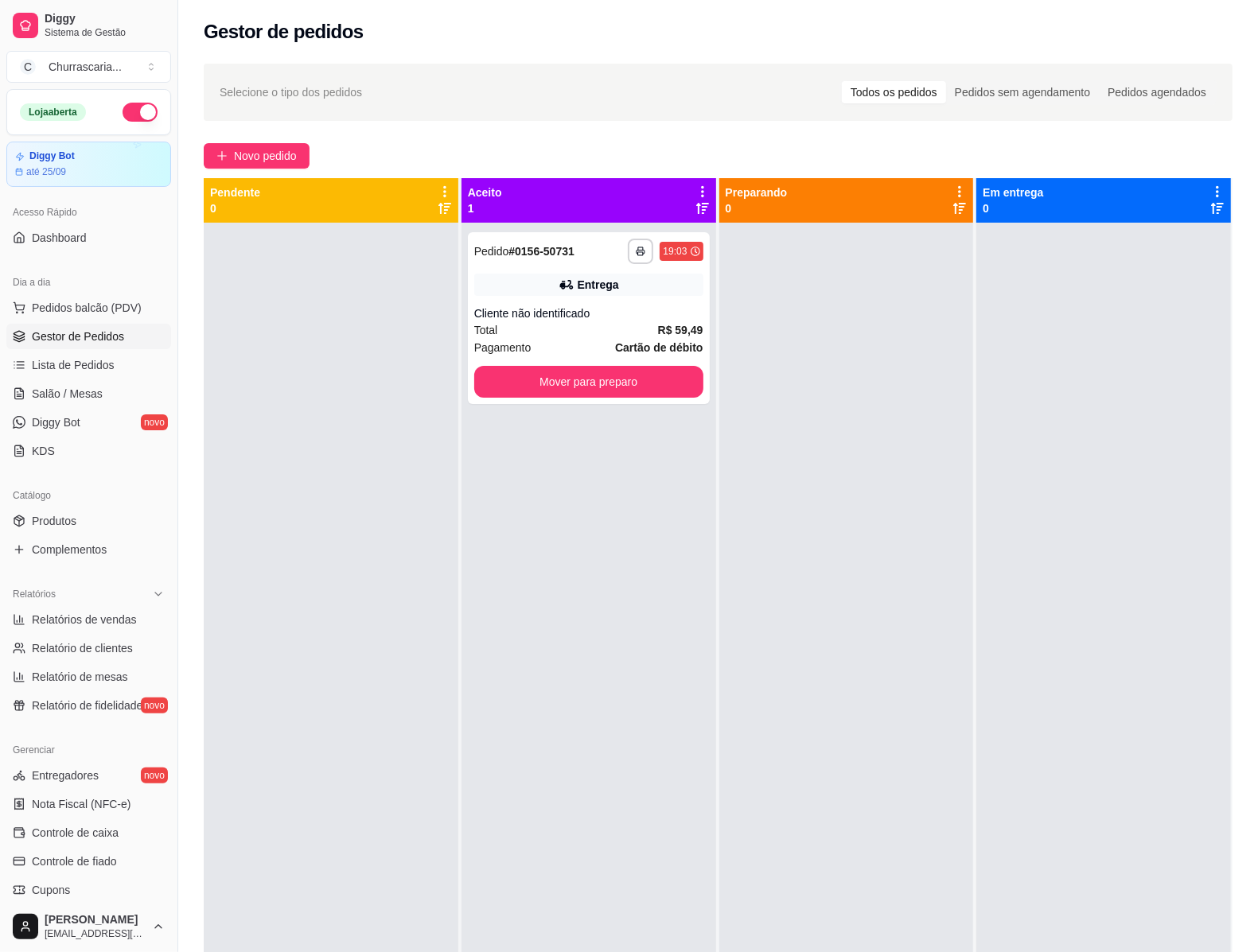
click at [1107, 614] on div at bounding box center [1103, 699] width 255 height 952
click at [101, 860] on span "Controle de fiado" at bounding box center [74, 862] width 85 height 16
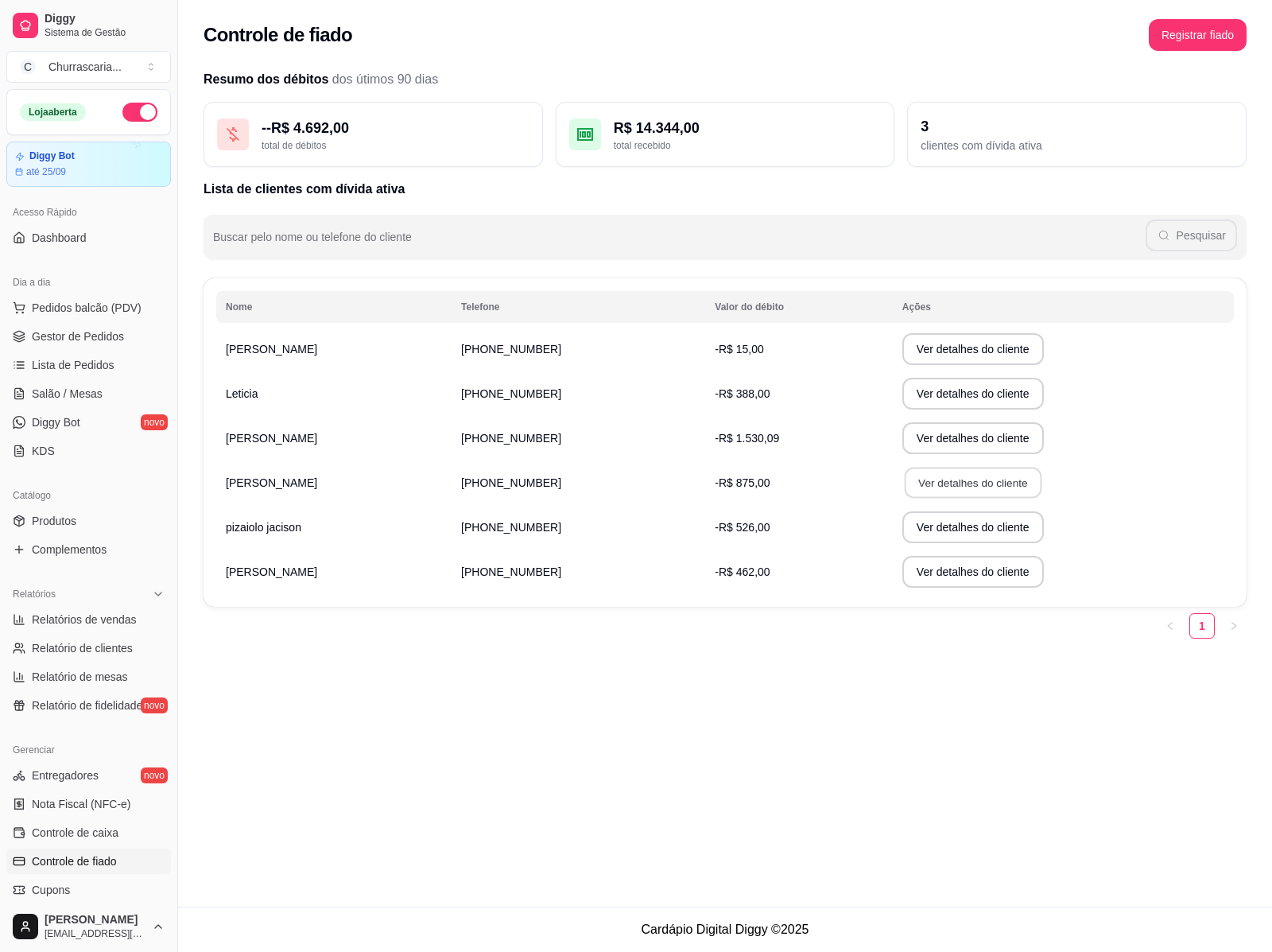
click at [972, 476] on button "Ver detalhes do cliente" at bounding box center [974, 483] width 137 height 31
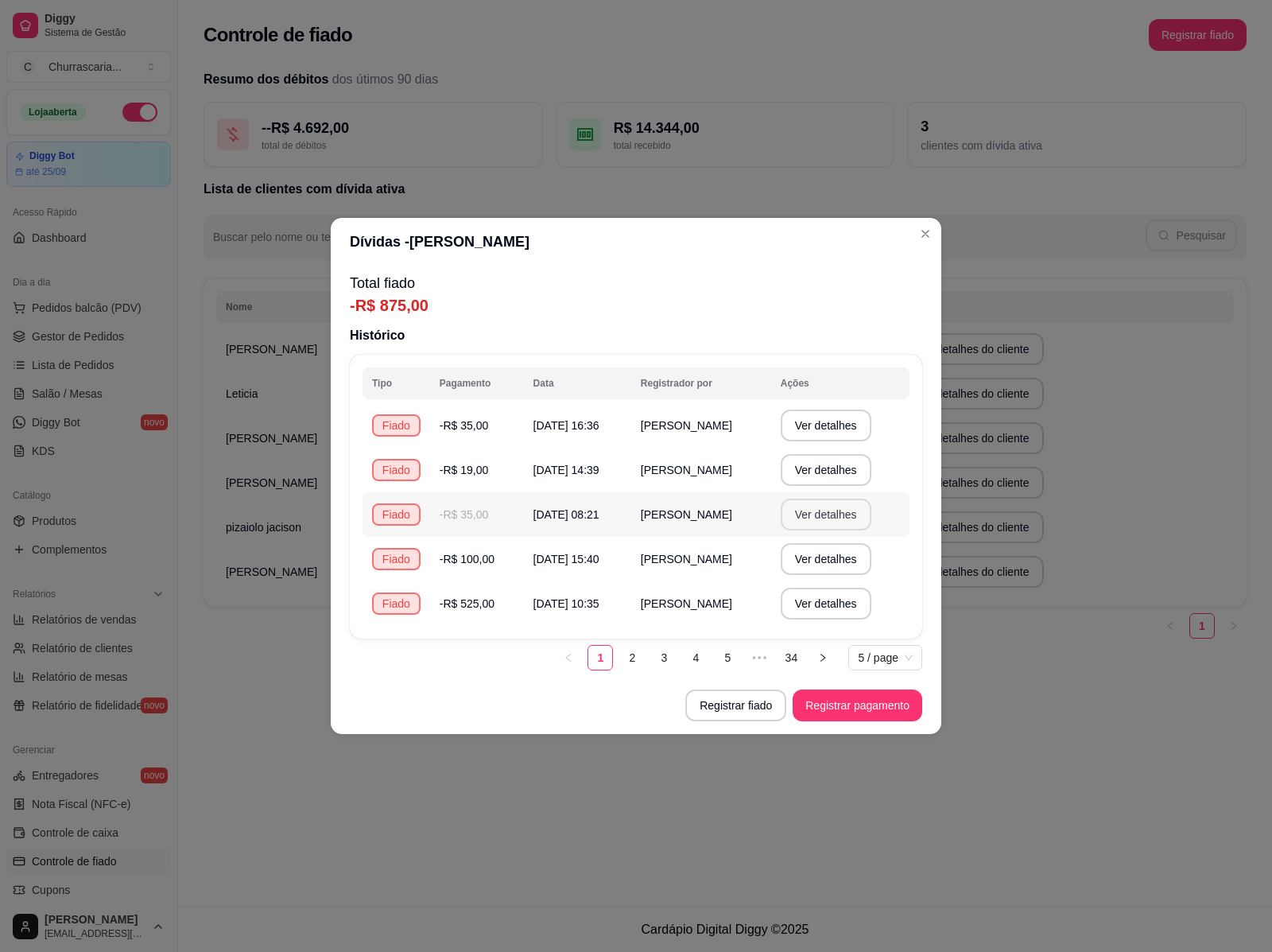
click at [821, 517] on button "Ver detalhes" at bounding box center [826, 515] width 90 height 32
click at [825, 511] on button "Ver detalhes" at bounding box center [825, 515] width 87 height 31
